Goal: Task Accomplishment & Management: Use online tool/utility

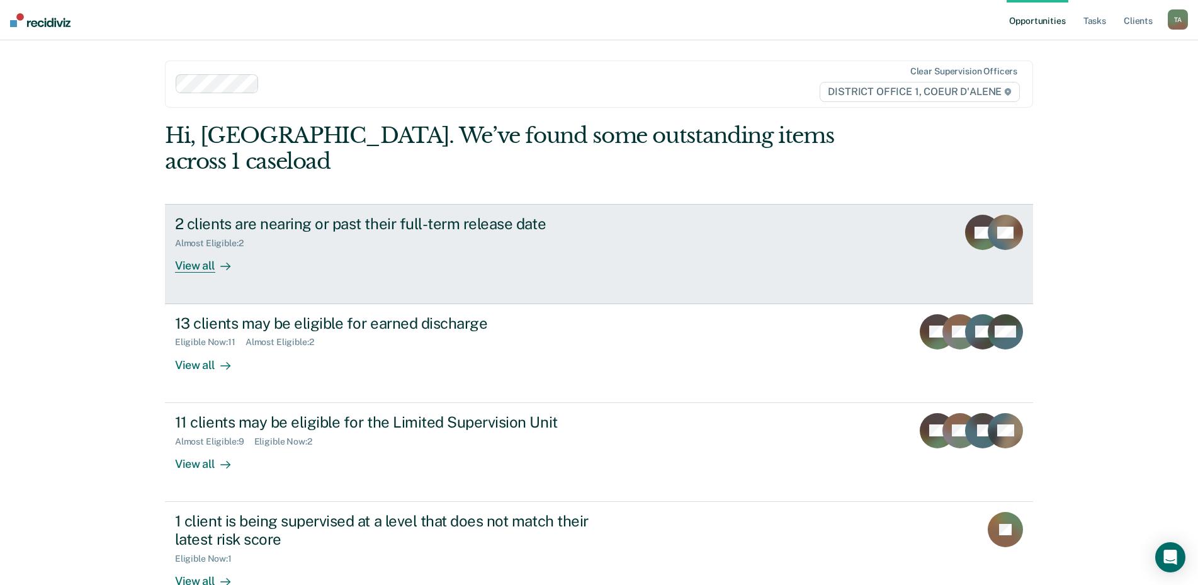
click at [209, 249] on div "View all" at bounding box center [210, 261] width 71 height 25
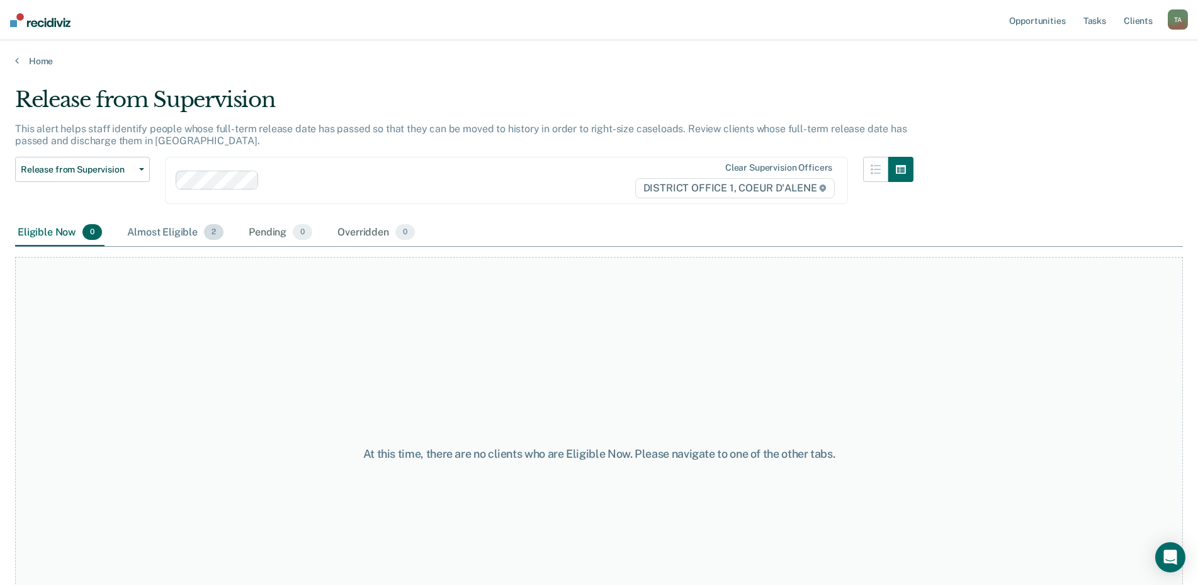
click at [156, 235] on div "Almost Eligible 2" at bounding box center [175, 233] width 101 height 28
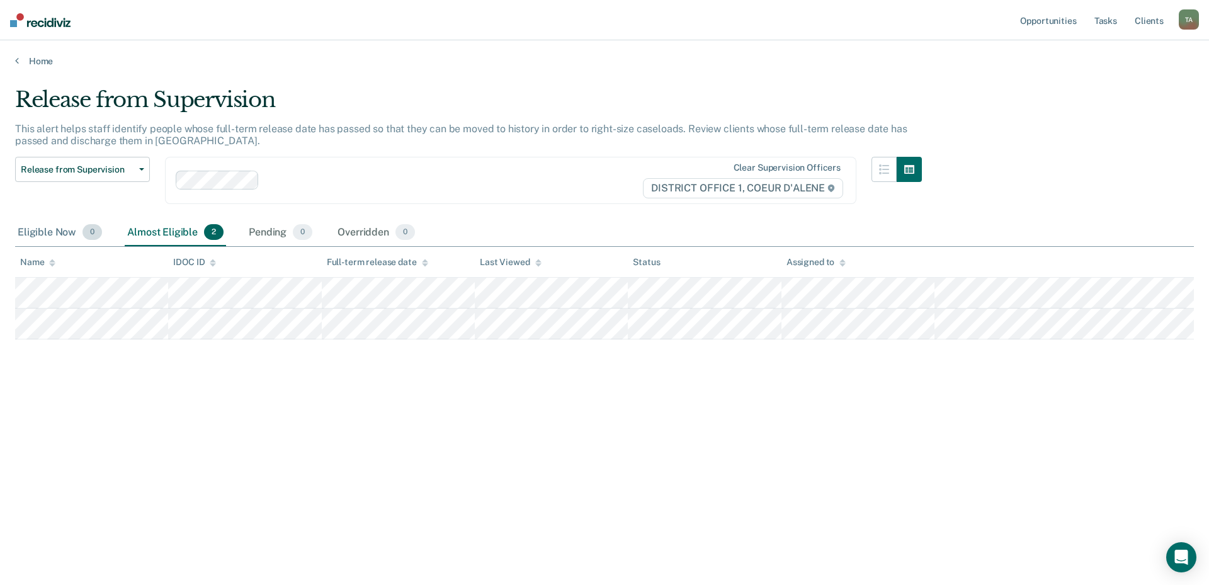
click at [55, 238] on div "Eligible Now 0" at bounding box center [59, 233] width 89 height 28
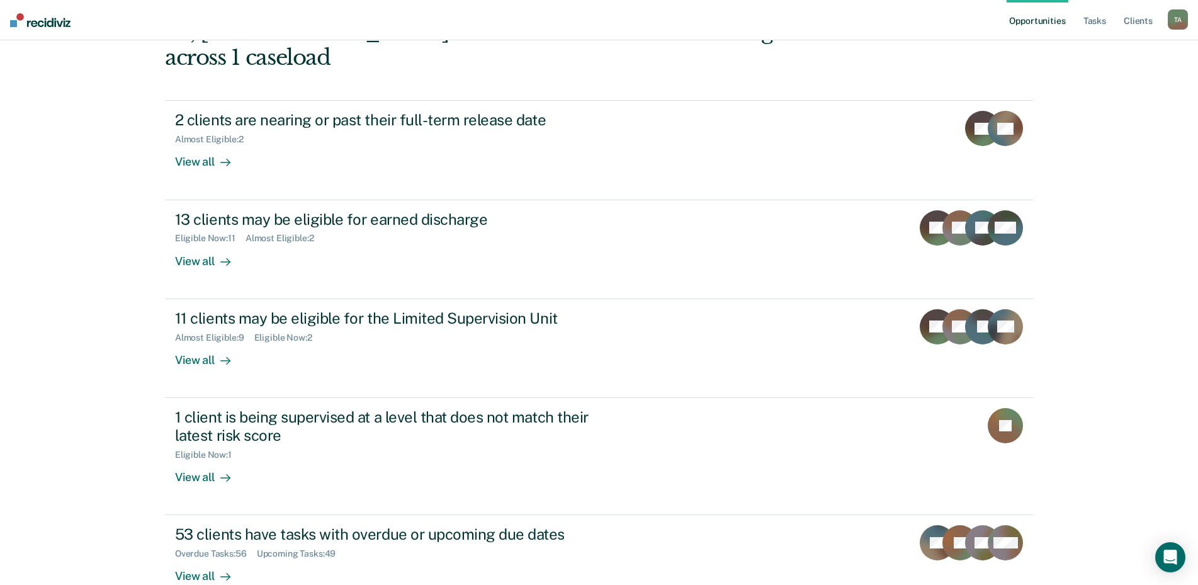
scroll to position [126, 0]
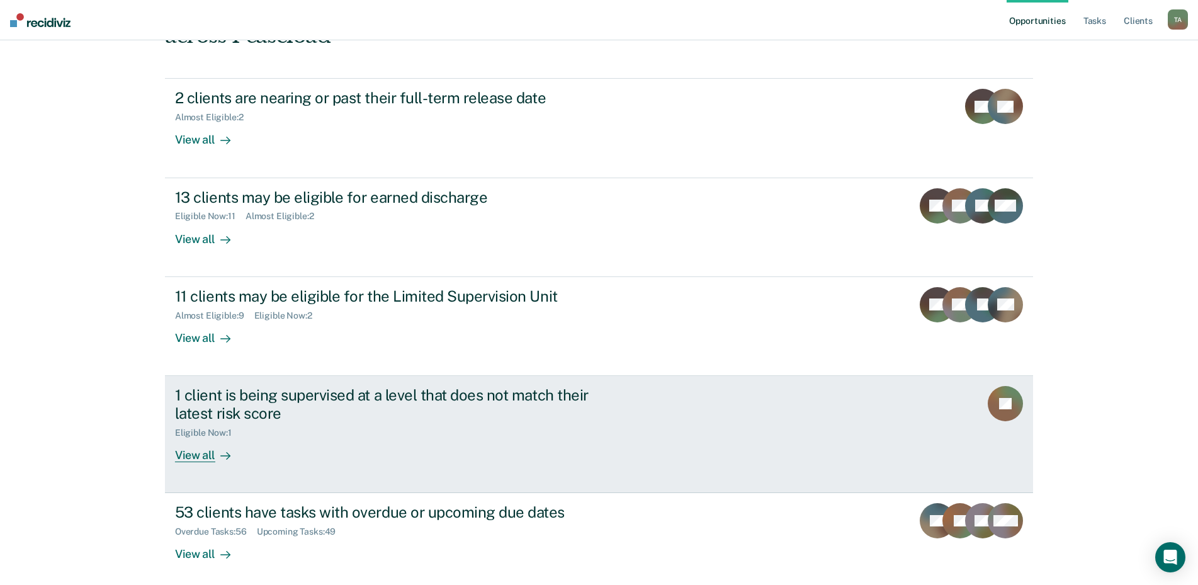
click at [203, 438] on link "1 client is being supervised at a level that does not match their latest risk s…" at bounding box center [599, 434] width 868 height 117
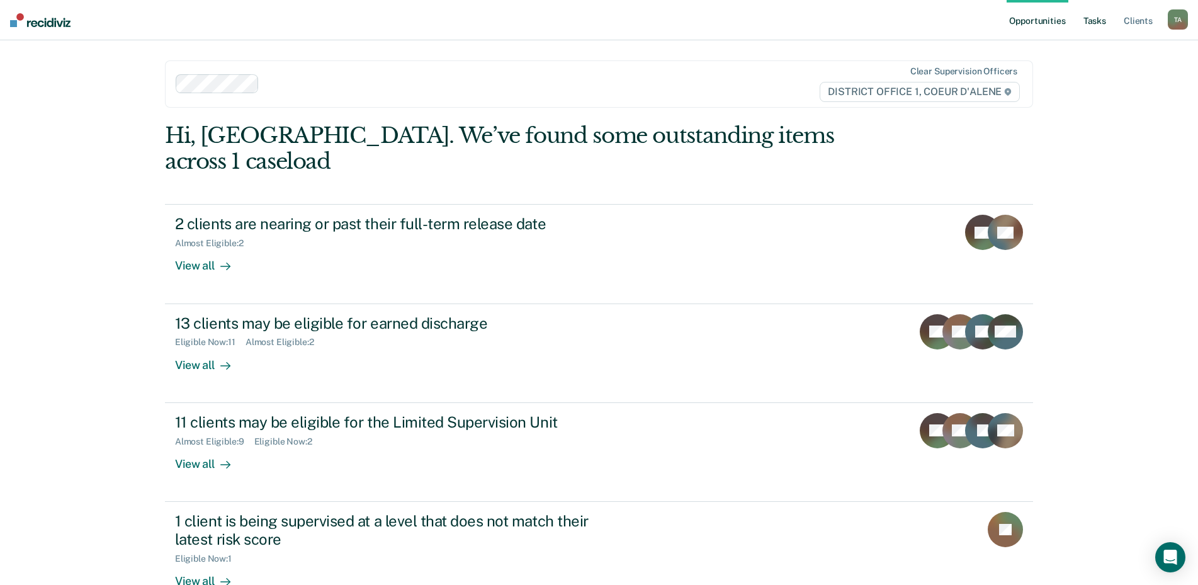
click at [1090, 28] on link "Tasks" at bounding box center [1095, 20] width 28 height 40
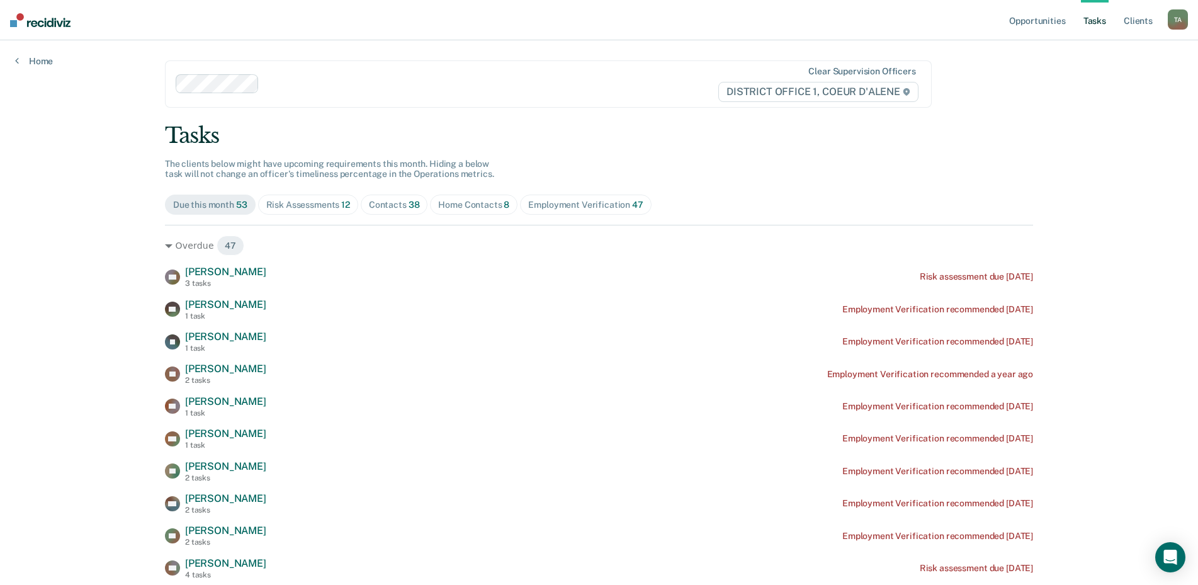
click at [316, 207] on div "Risk Assessments 12" at bounding box center [308, 205] width 84 height 11
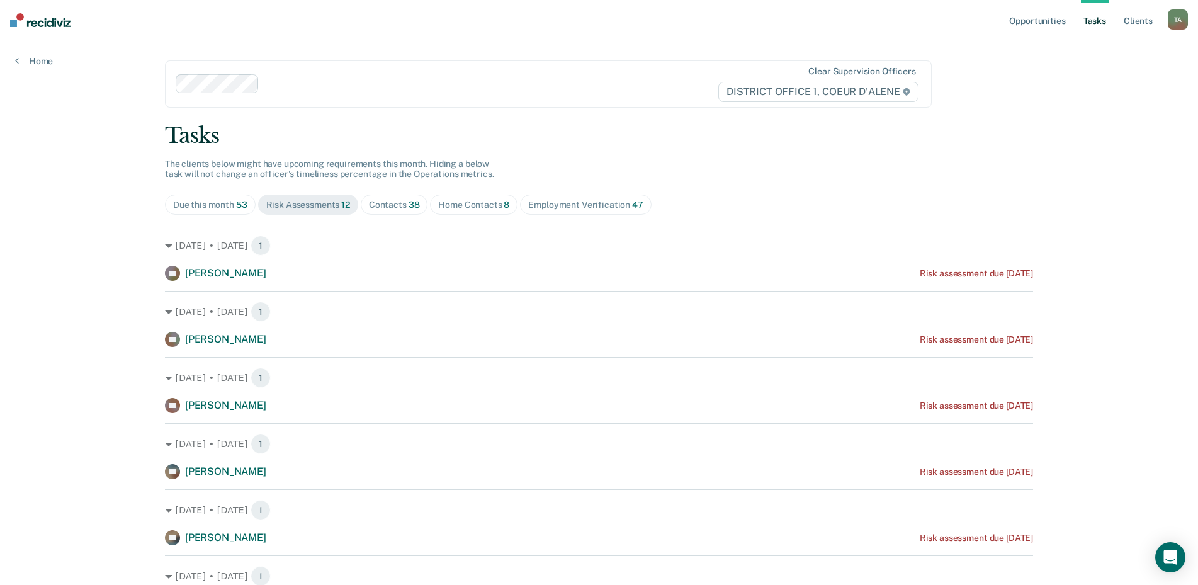
click at [478, 203] on div "Home Contacts 8" at bounding box center [473, 205] width 71 height 11
click at [409, 200] on span "38" at bounding box center [414, 205] width 11 height 10
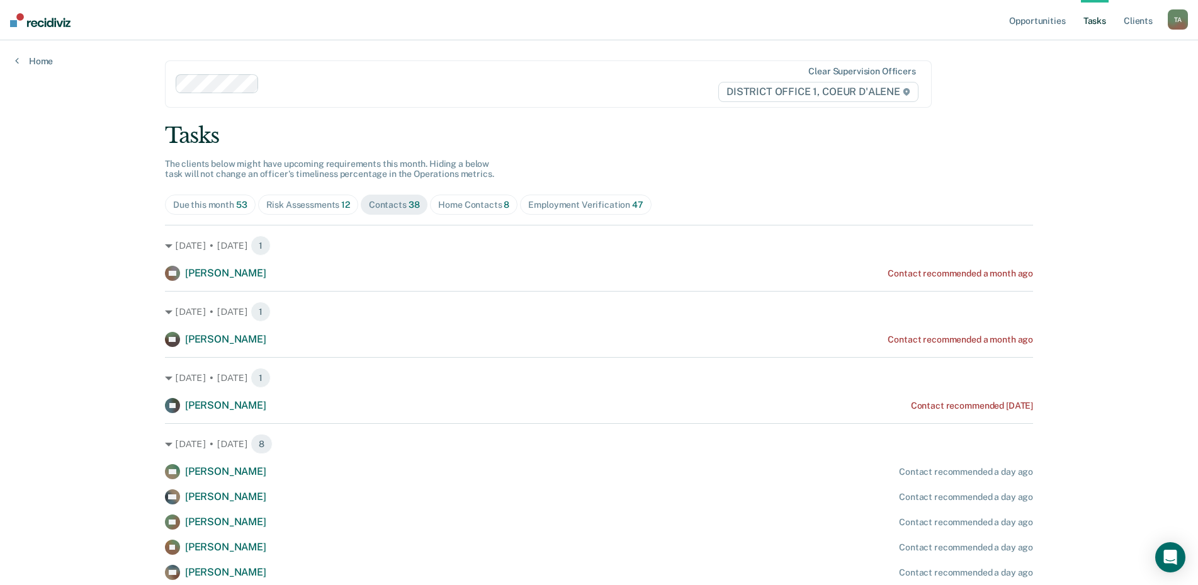
click at [325, 211] on span "Risk Assessments 12" at bounding box center [308, 205] width 100 height 20
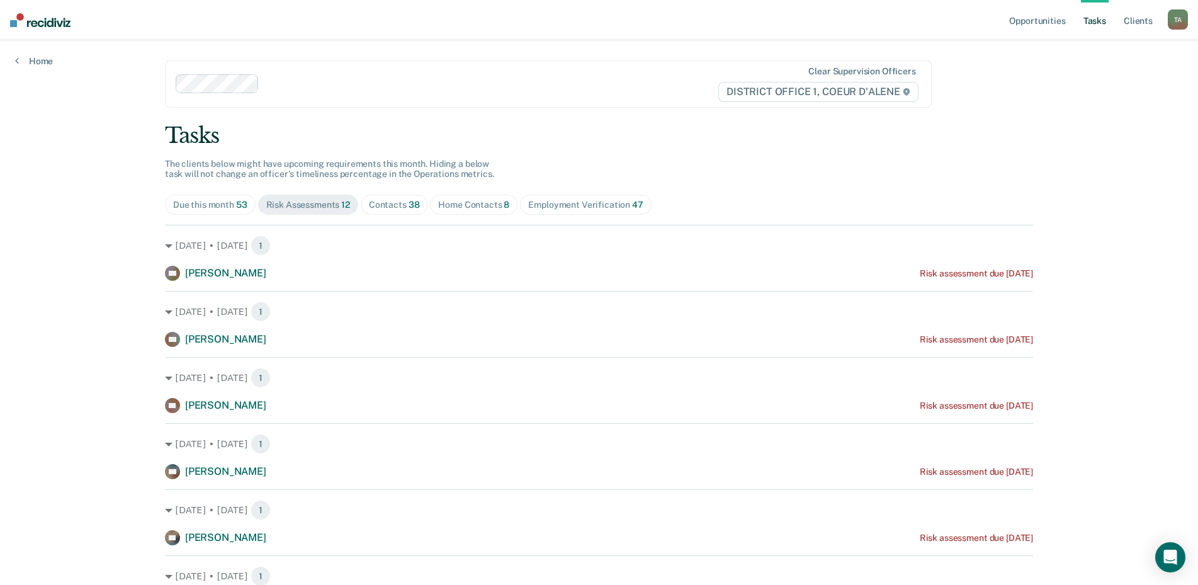
click at [438, 207] on div "Home Contacts 8" at bounding box center [473, 205] width 71 height 11
click at [338, 217] on div "Tasks The clients below might have upcoming requirements this month. Hiding a b…" at bounding box center [599, 413] width 868 height 580
click at [331, 209] on div "Risk Assessments 12" at bounding box center [308, 205] width 84 height 11
click at [446, 209] on div "Home Contacts 8" at bounding box center [473, 205] width 71 height 11
